Goal: Book appointment/travel/reservation

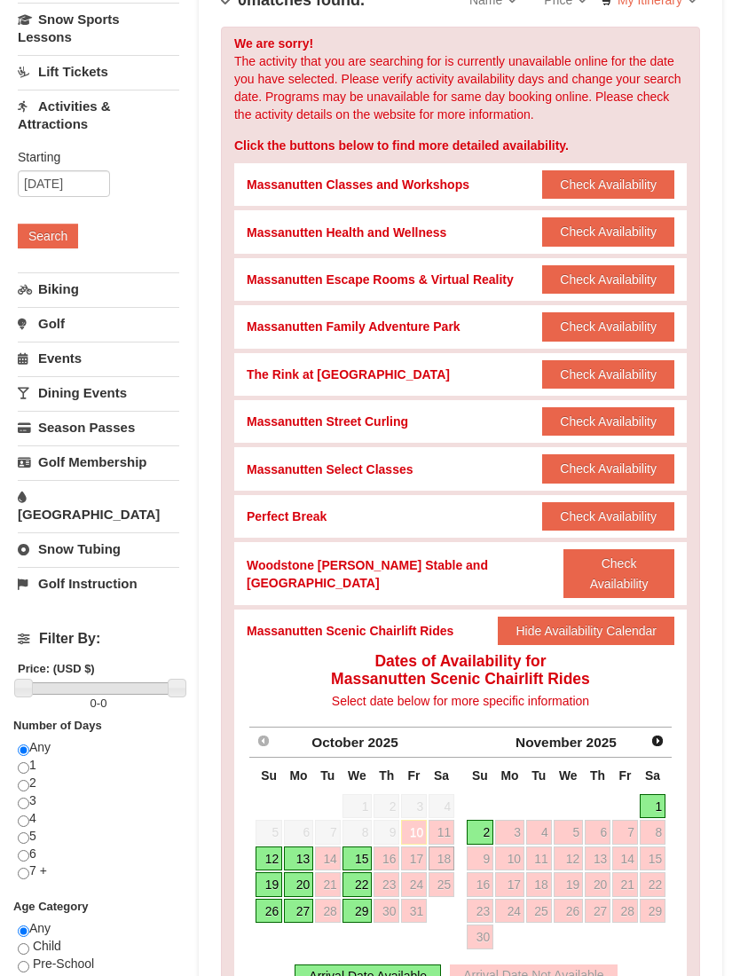
scroll to position [271, 0]
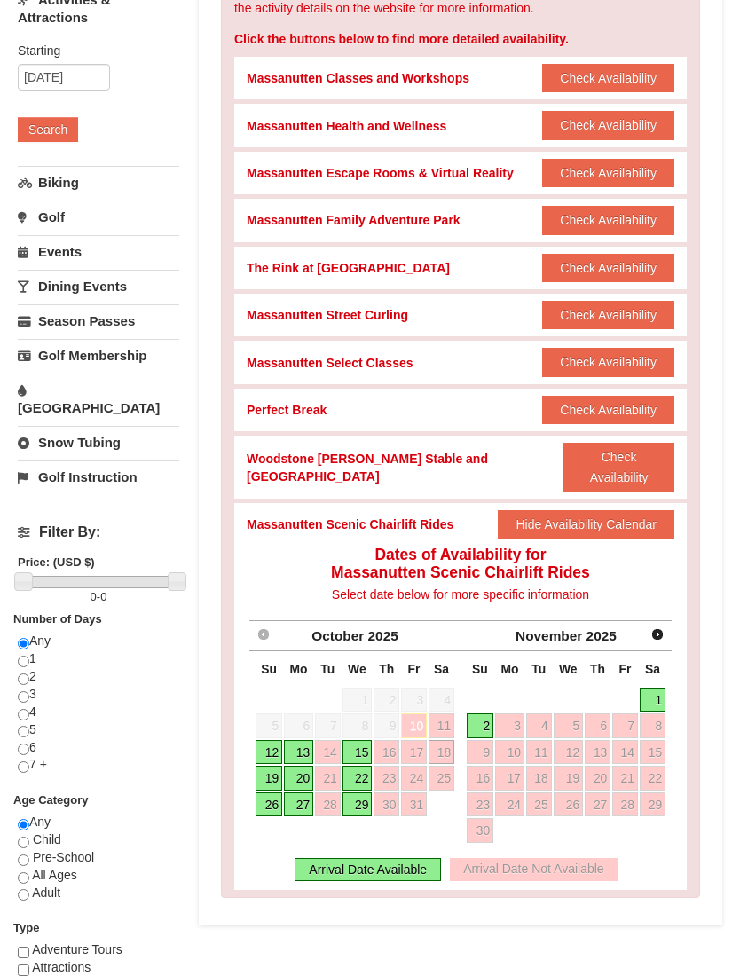
click at [392, 940] on div "Lodging Arrival Please format dates MM/DD/YYYY Please format dates MM/DD/YYYY 1…" at bounding box center [370, 497] width 704 height 1269
click at [272, 767] on link "19" at bounding box center [269, 779] width 27 height 25
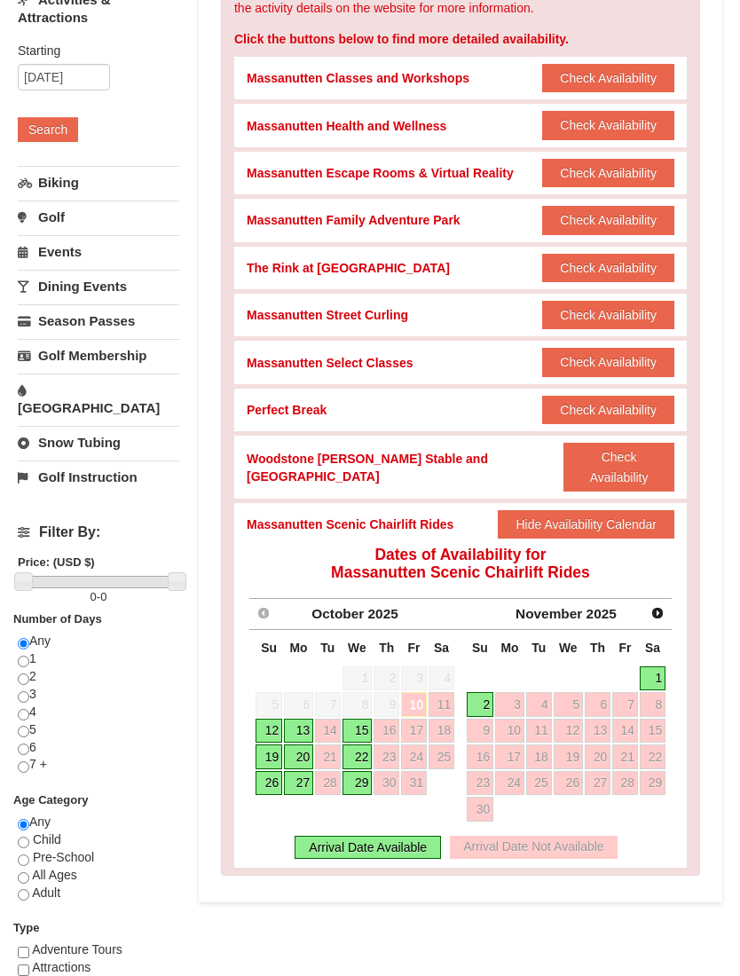
scroll to position [272, 0]
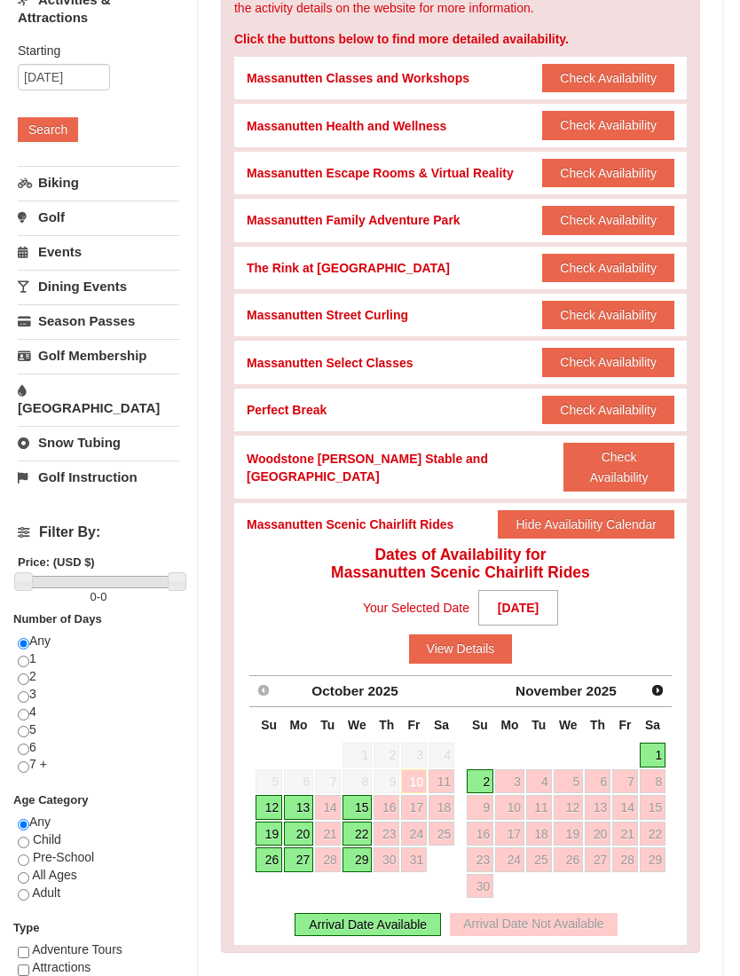
click at [383, 913] on div "Arrival Date Available" at bounding box center [368, 924] width 146 height 23
click at [273, 822] on link "19" at bounding box center [269, 834] width 27 height 25
click at [484, 634] on button "View Details" at bounding box center [461, 648] width 104 height 28
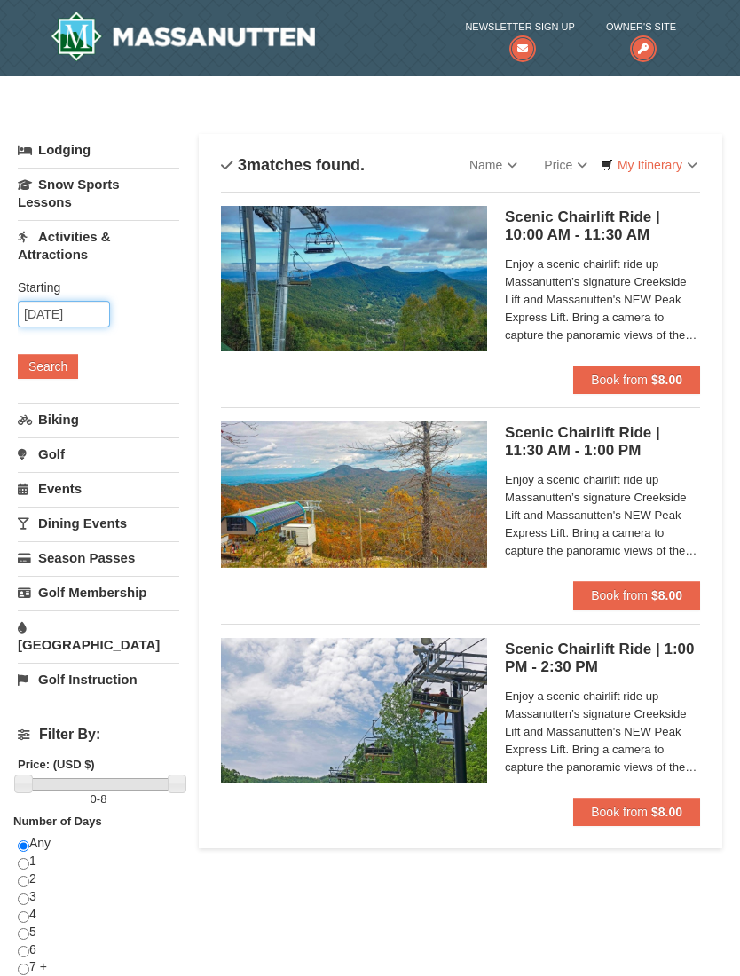
click at [83, 315] on input "10/19/2025" at bounding box center [64, 314] width 92 height 27
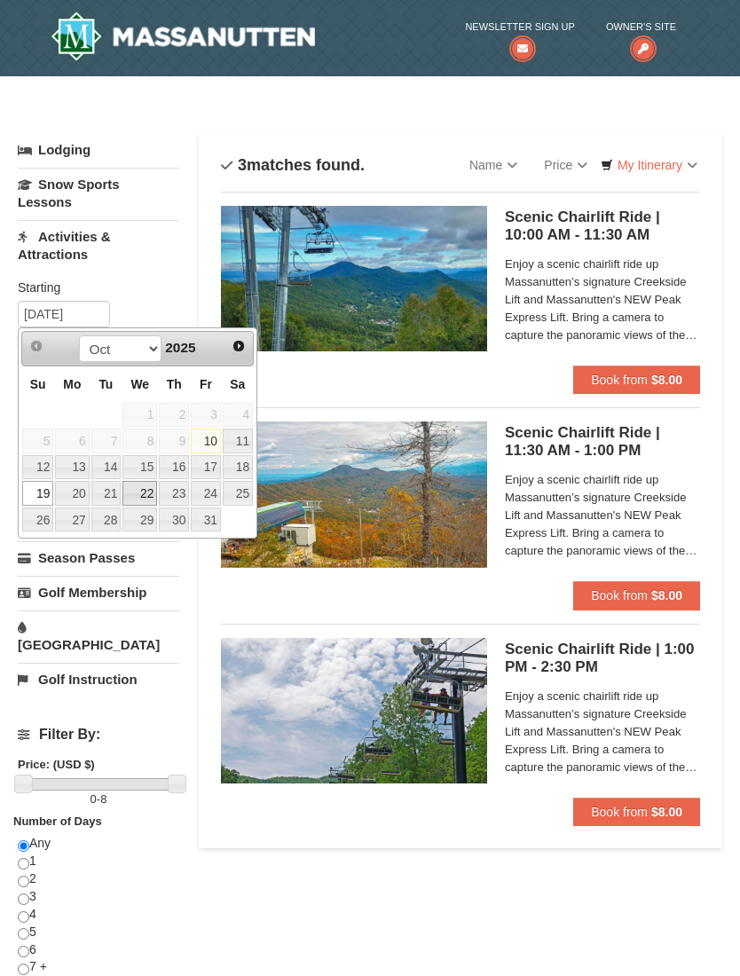
click at [139, 484] on link "22" at bounding box center [139, 493] width 35 height 25
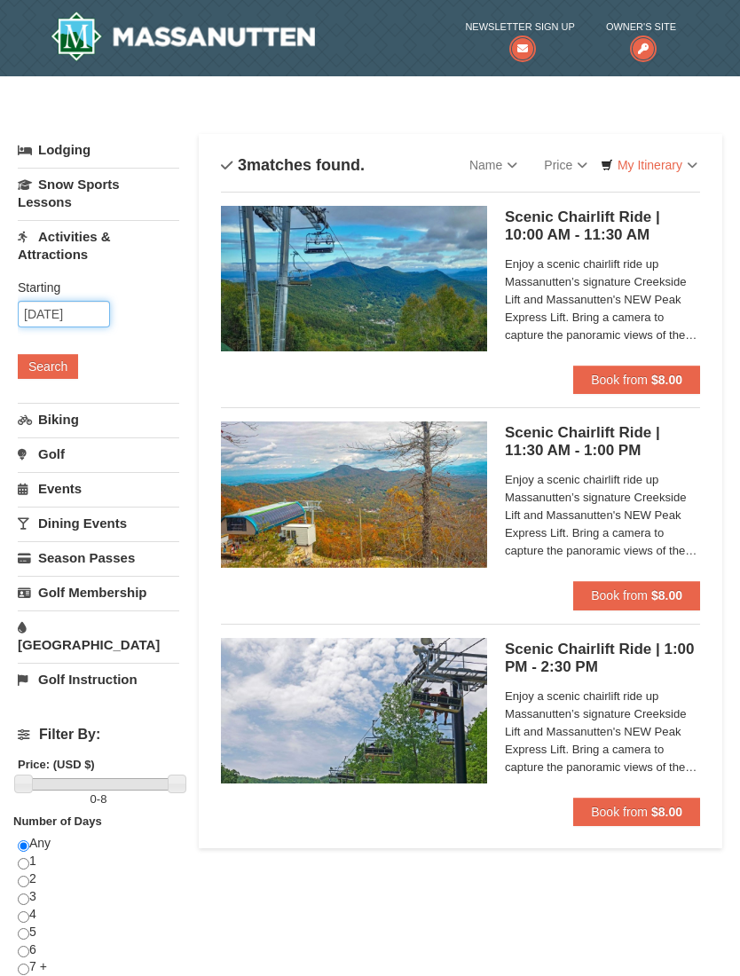
click at [86, 317] on input "10/22/2025" at bounding box center [64, 314] width 92 height 27
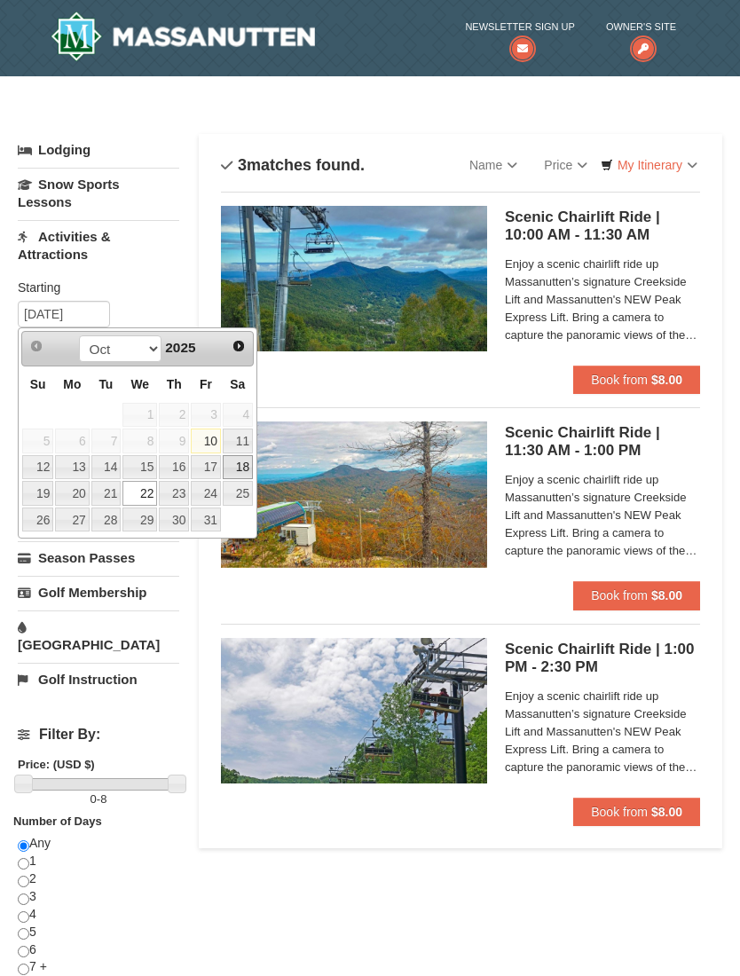
click at [239, 460] on link "18" at bounding box center [238, 467] width 30 height 25
type input "[DATE]"
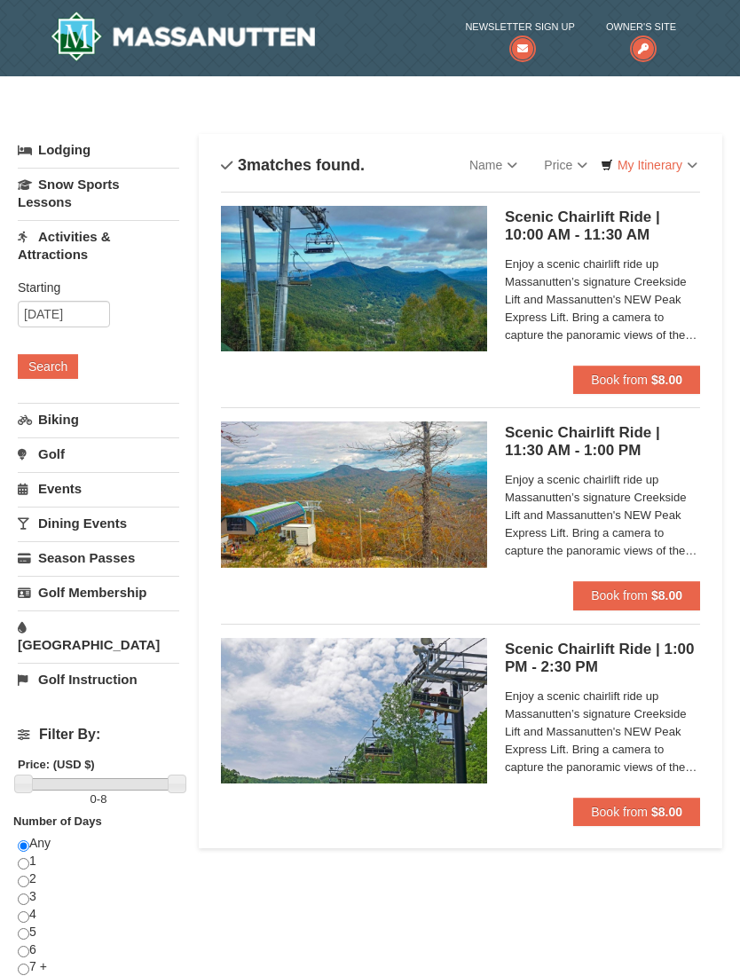
click at [54, 365] on button "Search" at bounding box center [48, 366] width 60 height 25
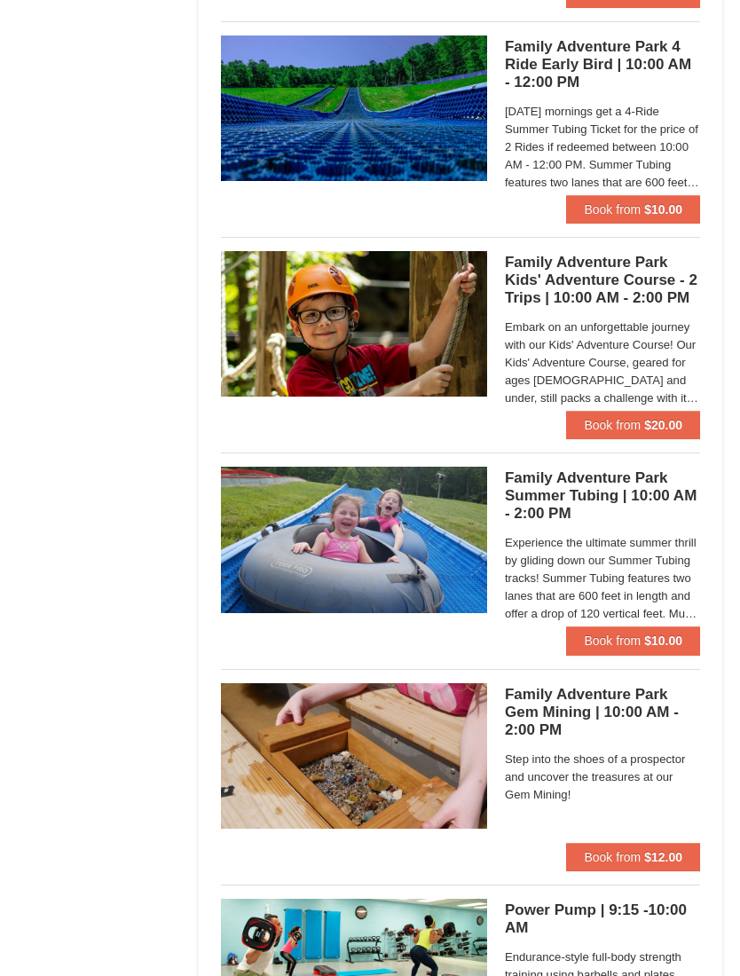
scroll to position [4705, 0]
click at [663, 641] on button "Book from $10.00" at bounding box center [633, 641] width 134 height 28
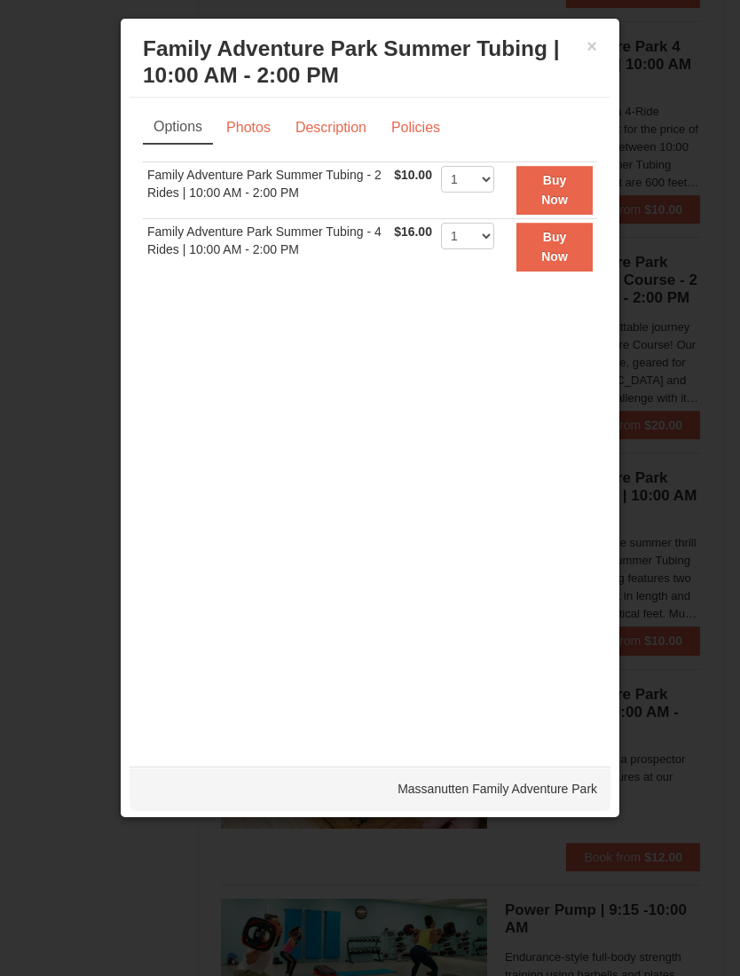
click at [593, 40] on button "×" at bounding box center [591, 46] width 11 height 18
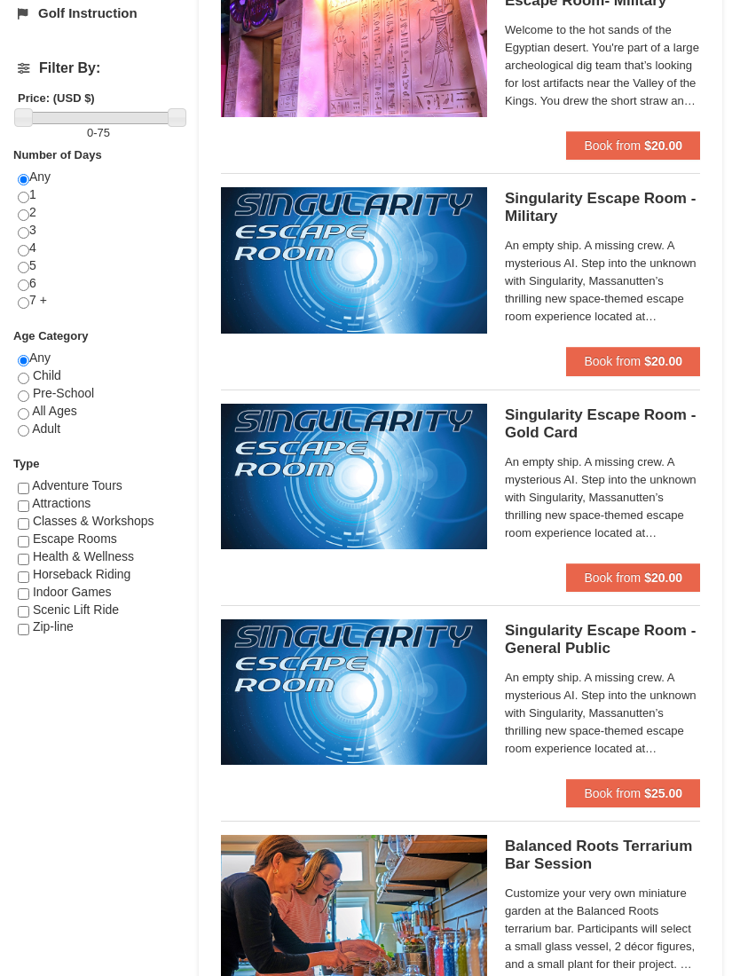
scroll to position [0, 0]
